Goal: Navigation & Orientation: Go to known website

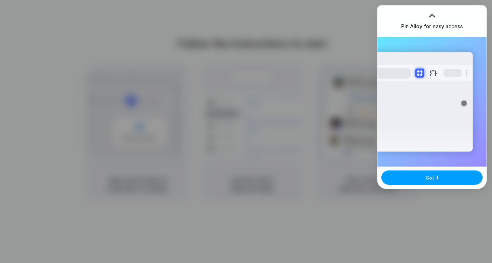
click at [435, 178] on span "Got it" at bounding box center [431, 178] width 13 height 7
